Goal: Navigation & Orientation: Find specific page/section

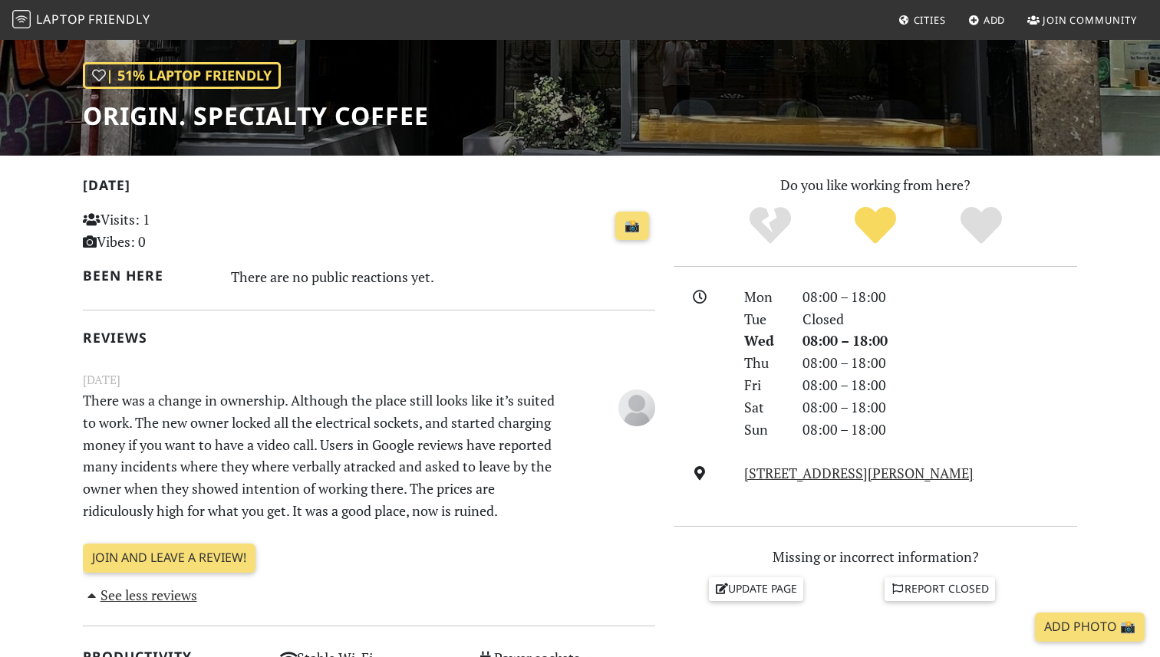
scroll to position [219, 0]
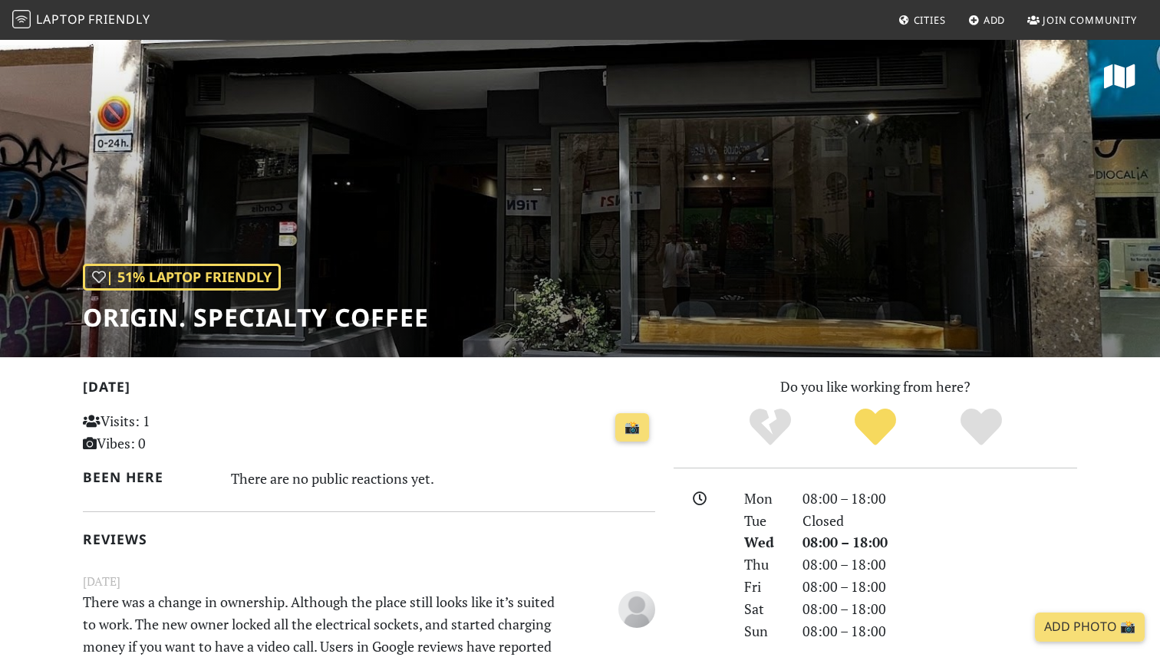
click at [934, 21] on span "Cities" at bounding box center [930, 20] width 32 height 14
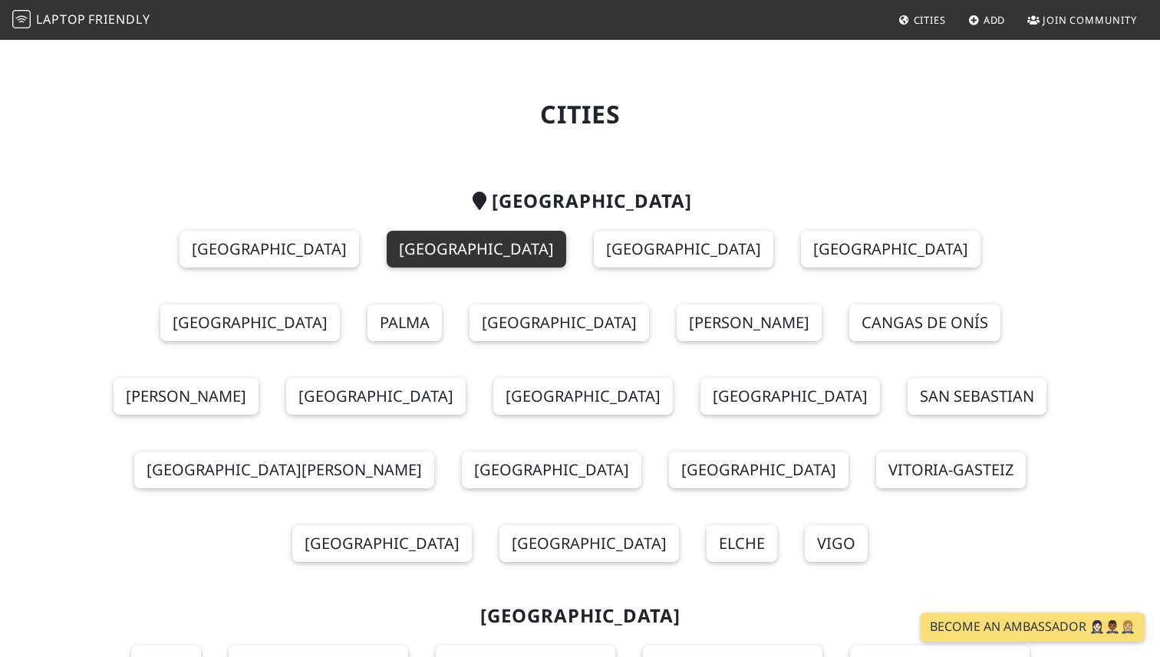
click at [387, 242] on link "Barcelona" at bounding box center [477, 249] width 180 height 37
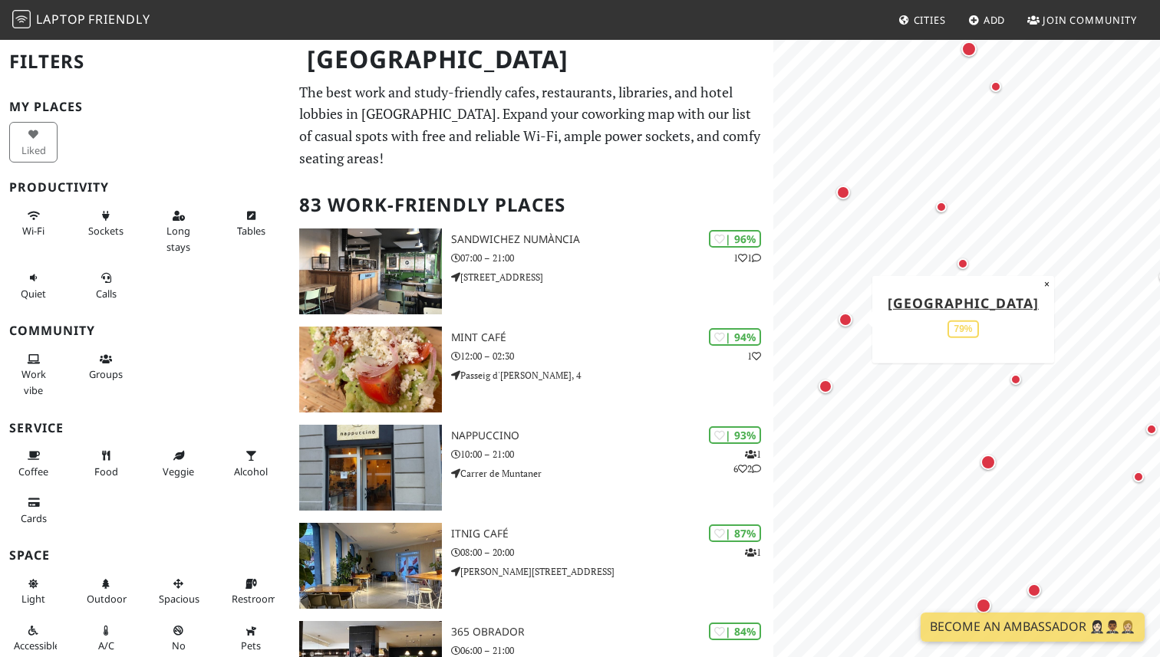
click at [844, 323] on div "Map marker" at bounding box center [846, 320] width 14 height 14
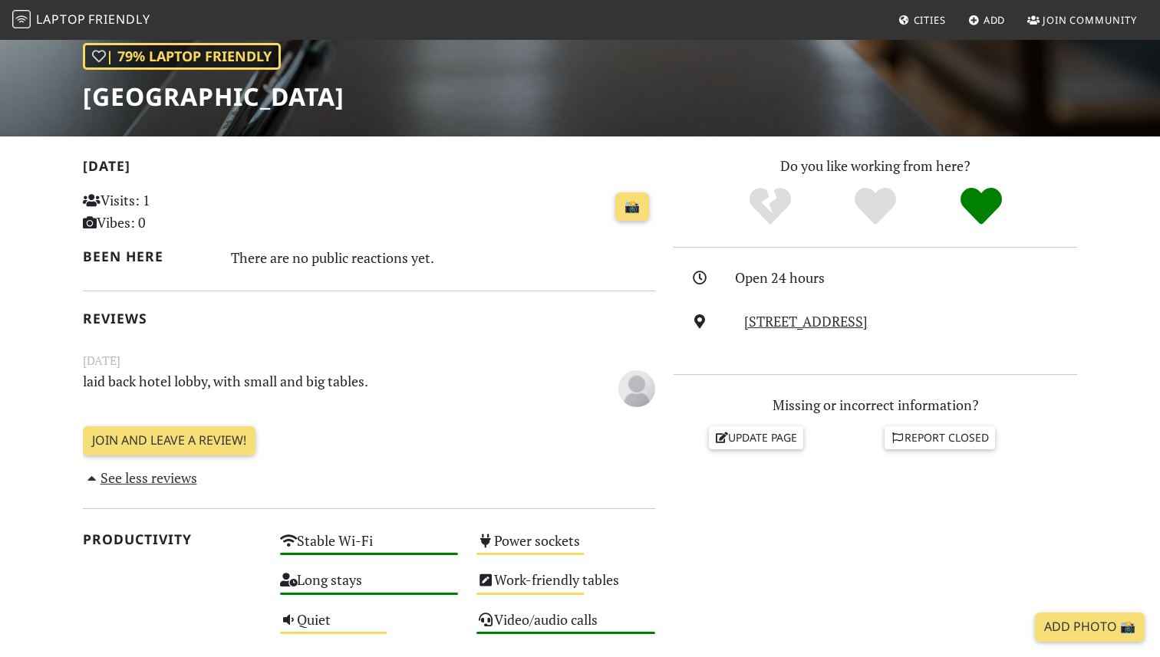
scroll to position [114, 0]
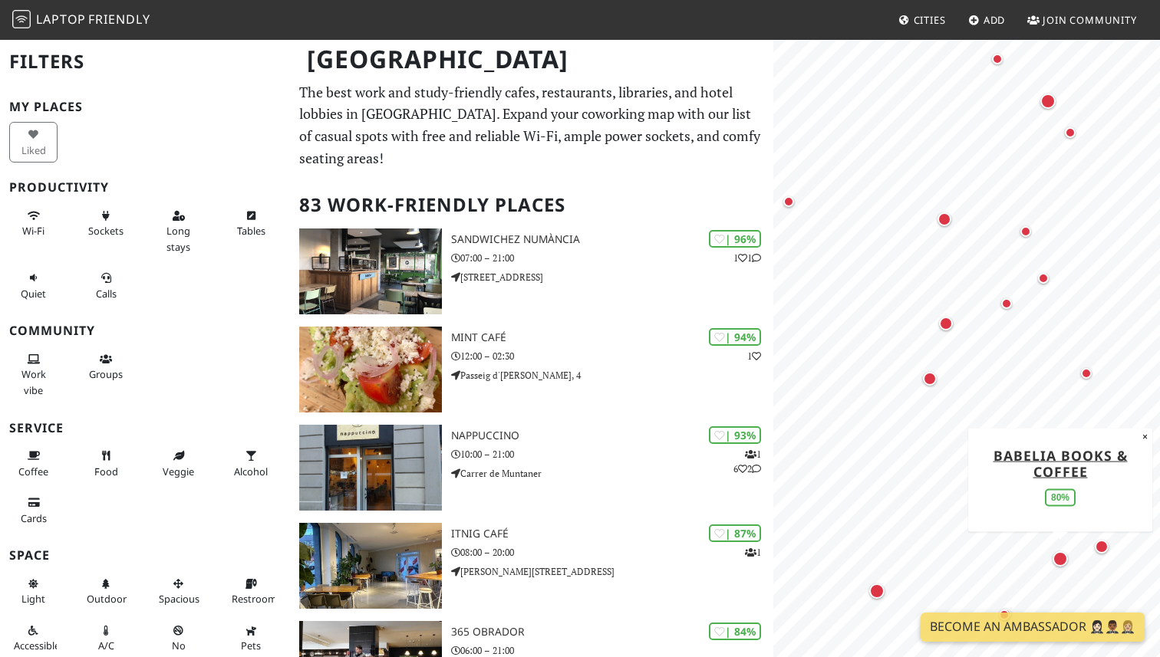
click at [1063, 560] on div "Map marker" at bounding box center [1060, 559] width 15 height 15
click at [1064, 440] on div "Map marker" at bounding box center [1063, 441] width 15 height 15
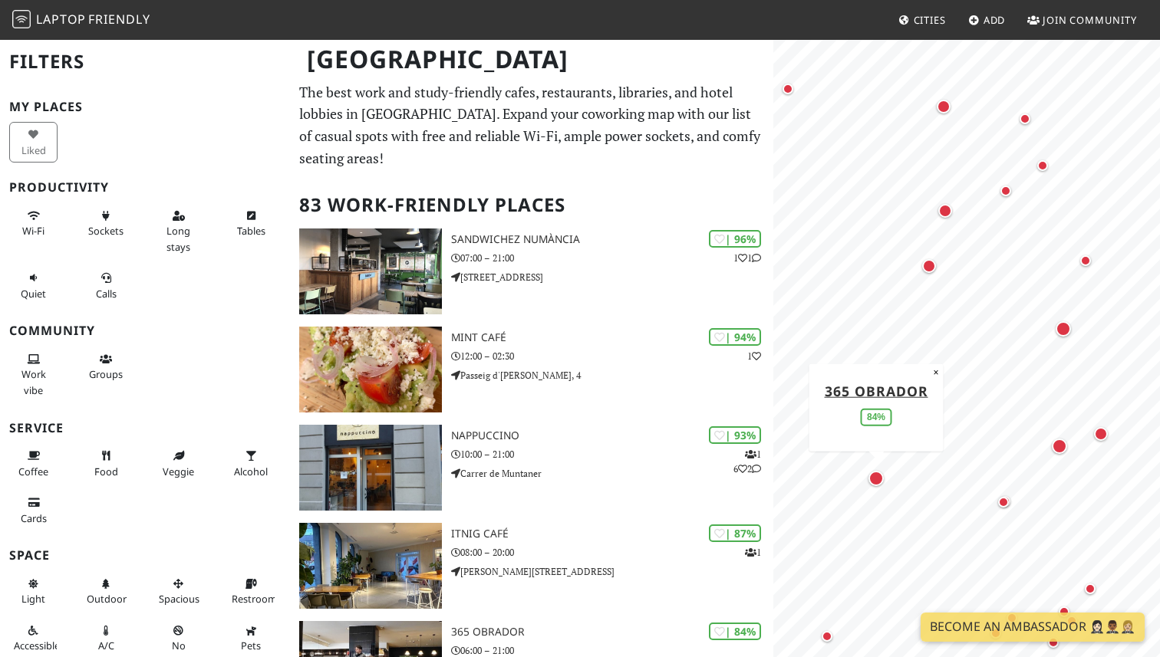
click at [878, 479] on div "Map marker" at bounding box center [875, 478] width 15 height 15
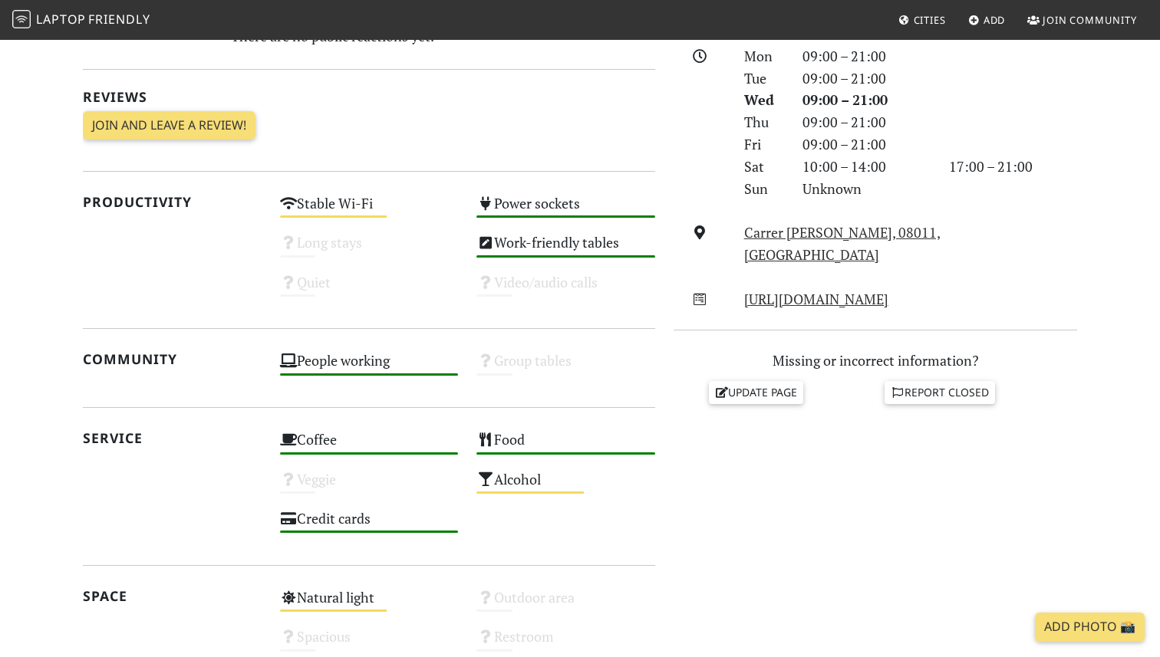
scroll to position [412, 0]
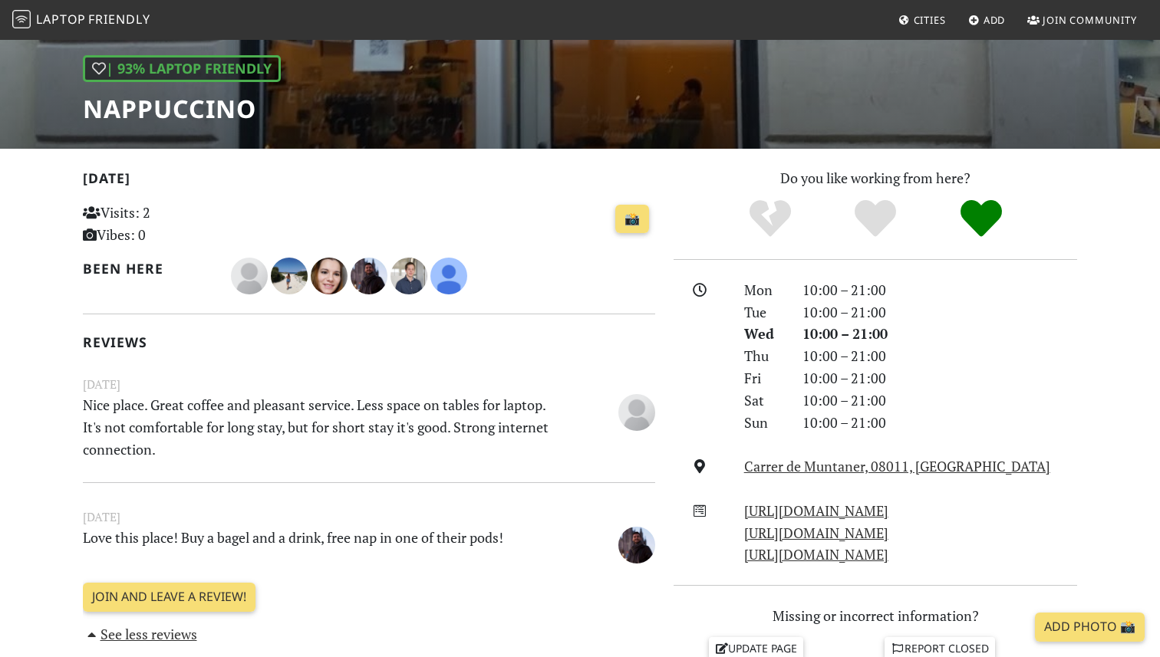
scroll to position [211, 0]
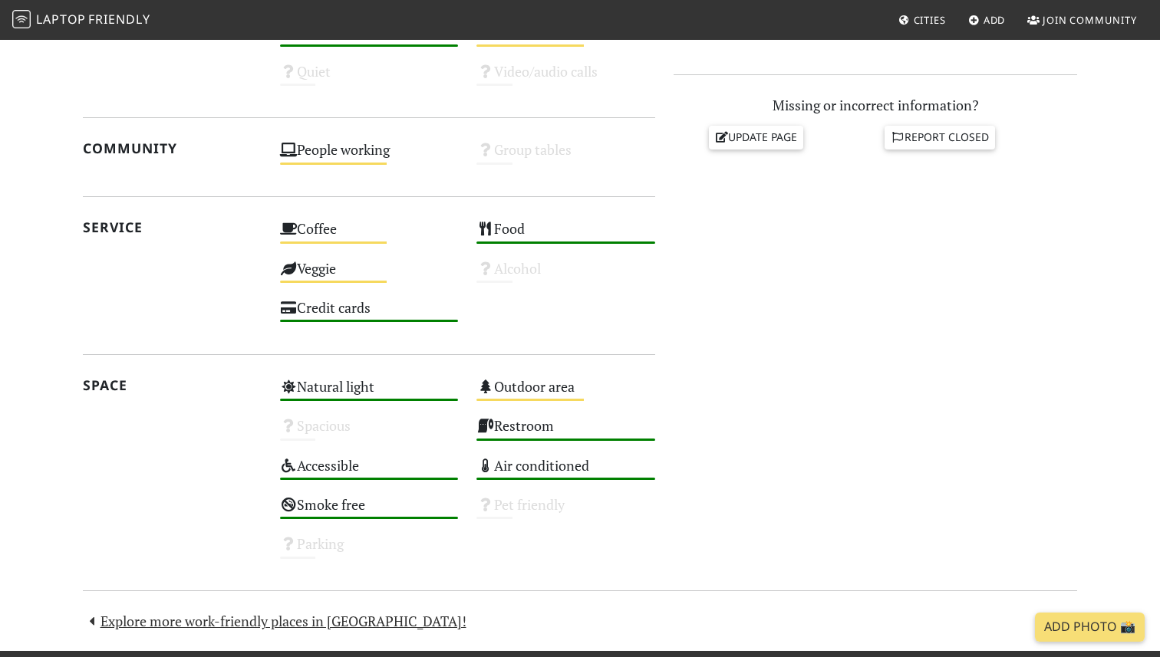
scroll to position [766, 0]
